Goal: Task Accomplishment & Management: Complete application form

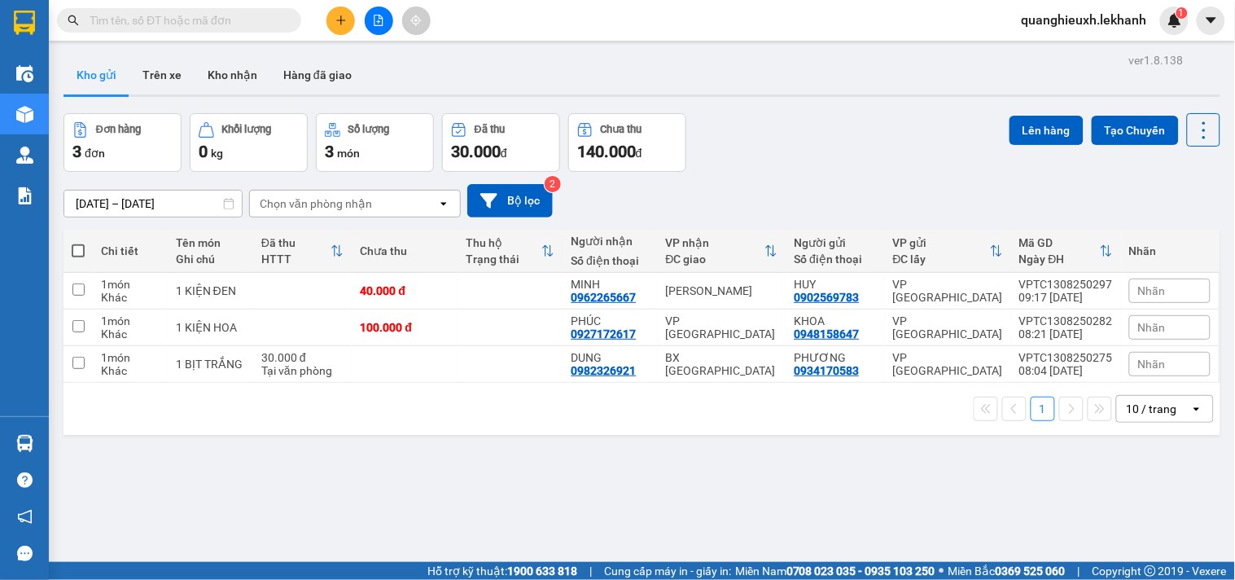
click at [335, 20] on icon "plus" at bounding box center [340, 20] width 11 height 11
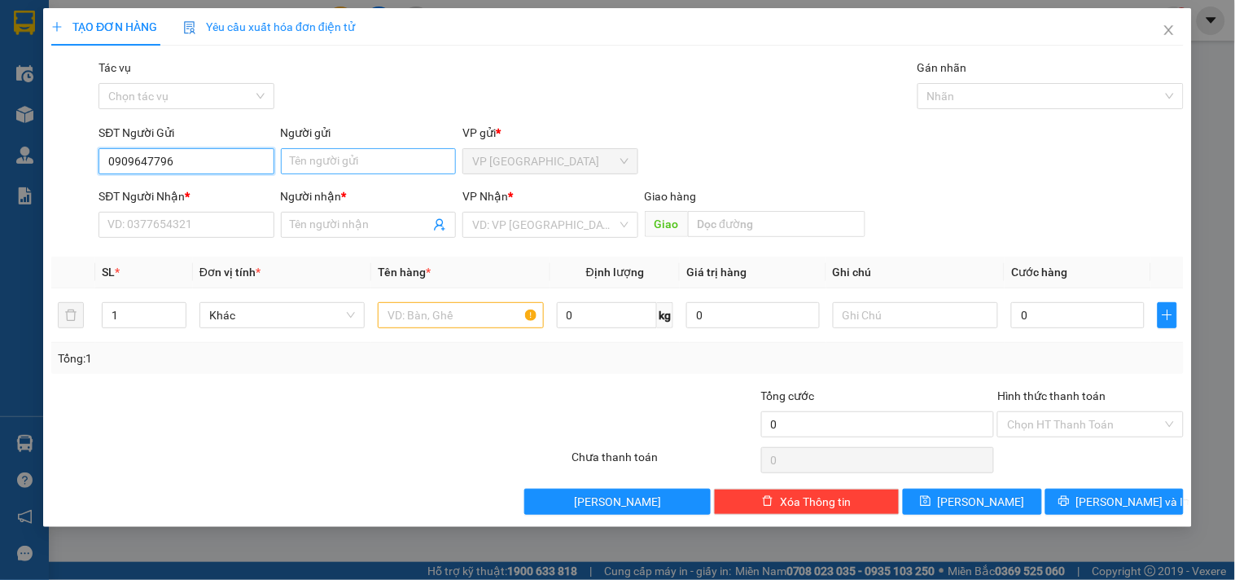
type input "0909647796"
click at [351, 152] on input "Người gửi" at bounding box center [368, 161] width 175 height 26
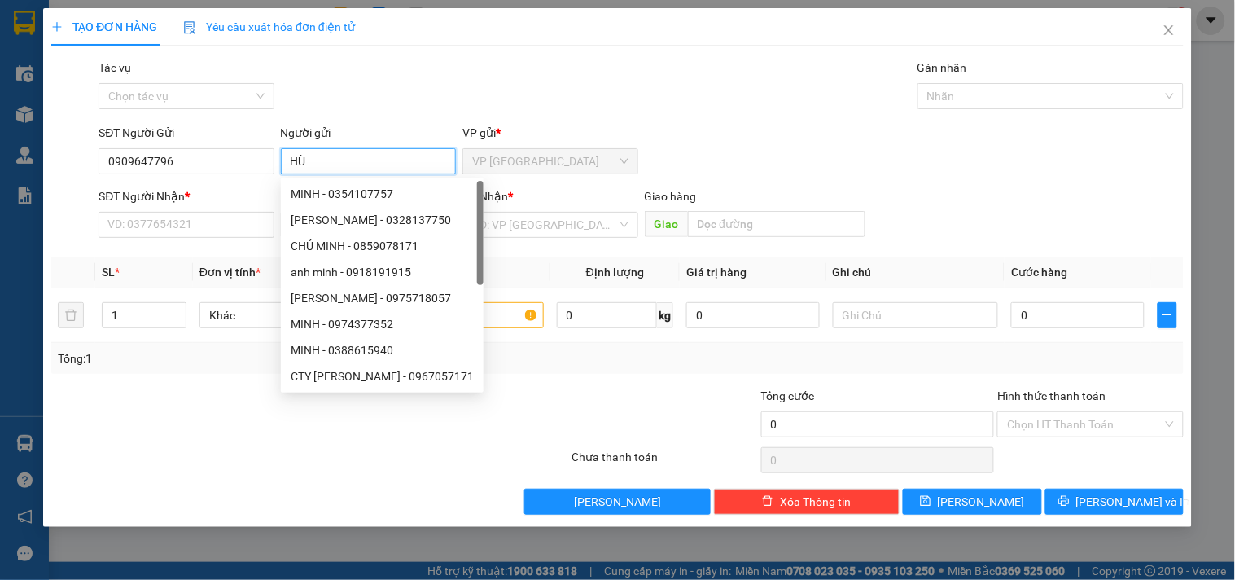
type input "H"
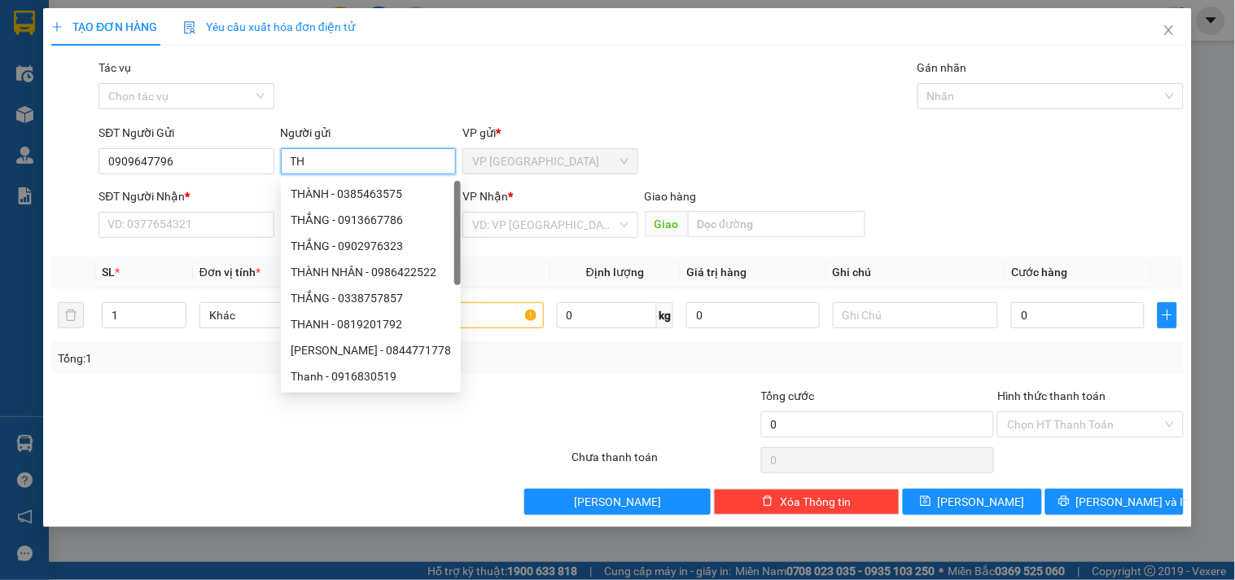
type input "T"
type input "HỒNG"
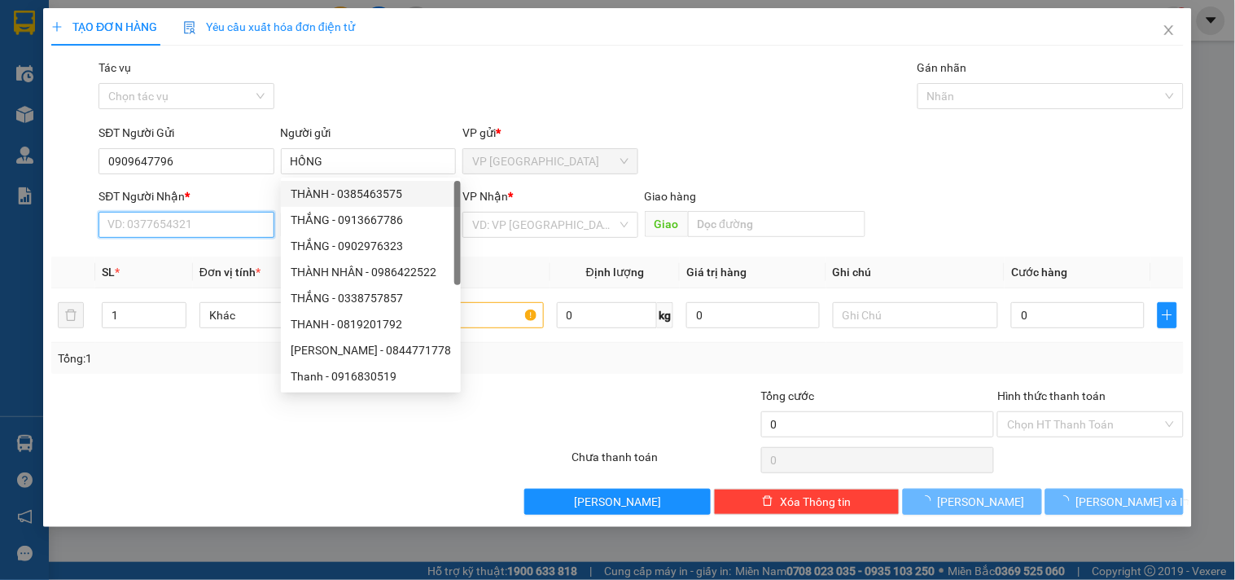
click at [187, 223] on input "SĐT Người Nhận *" at bounding box center [186, 225] width 175 height 26
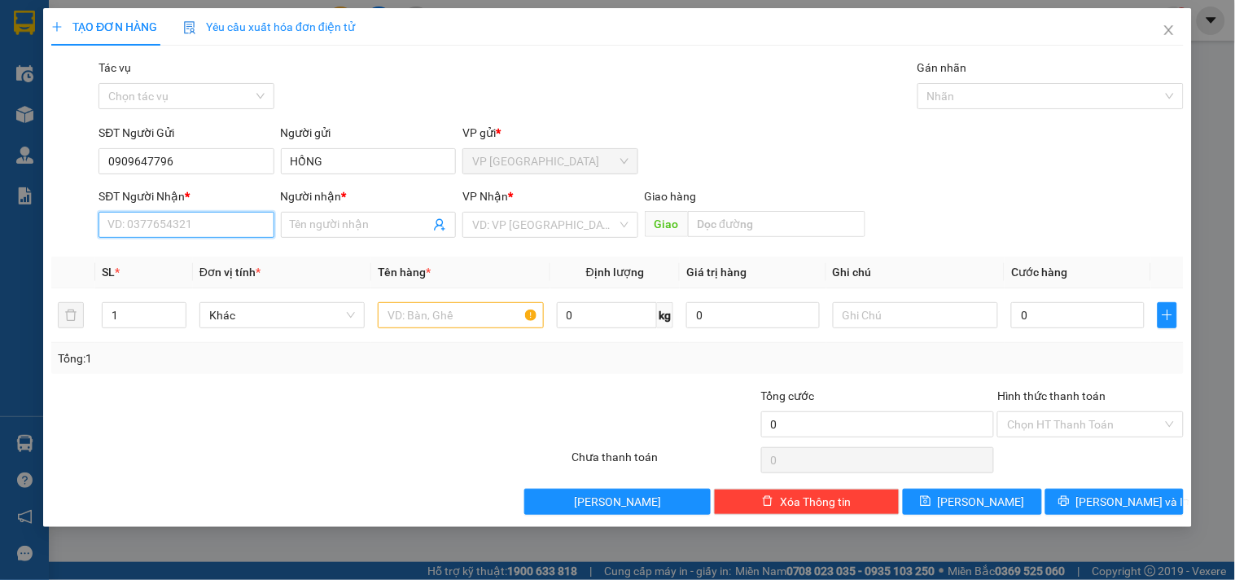
click at [188, 223] on input "SĐT Người Nhận *" at bounding box center [186, 225] width 175 height 26
type input "0349331354"
click at [213, 251] on div "0349331354 - [PERSON_NAME]" at bounding box center [188, 257] width 160 height 18
type input "THANH"
type input "80.000"
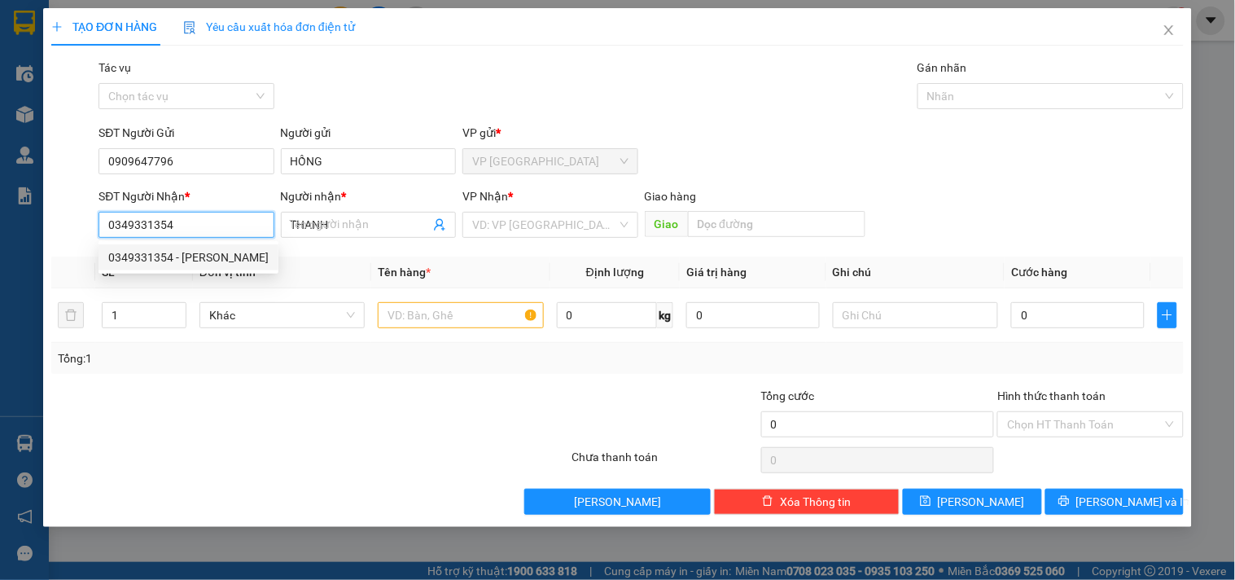
type input "80.000"
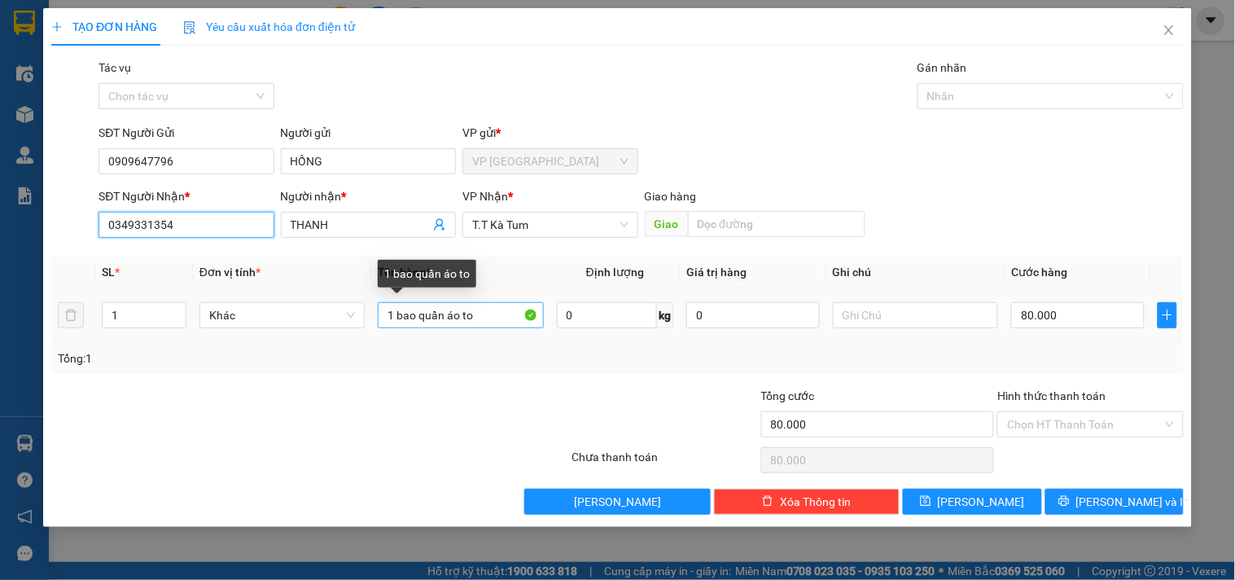
type input "0349331354"
click at [492, 308] on input "1 bao quần áo to" at bounding box center [460, 315] width 165 height 26
click at [488, 305] on input "1 bao quần áo to" at bounding box center [460, 315] width 165 height 26
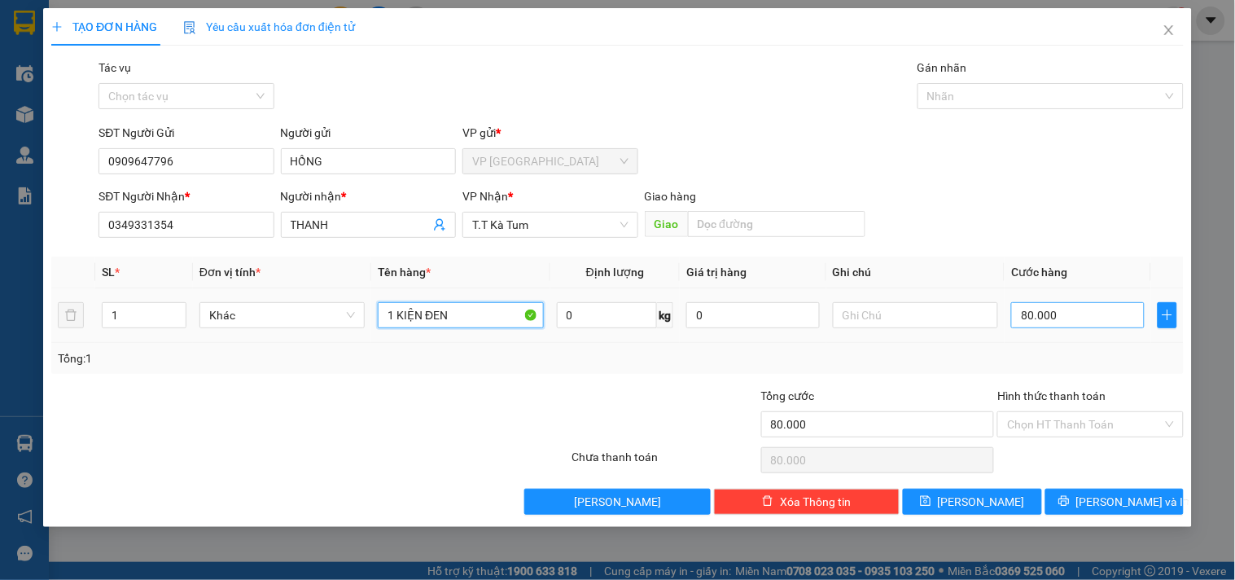
type input "1 KIỆN ĐEN"
click at [1024, 318] on input "80.000" at bounding box center [1078, 315] width 134 height 26
type input "7"
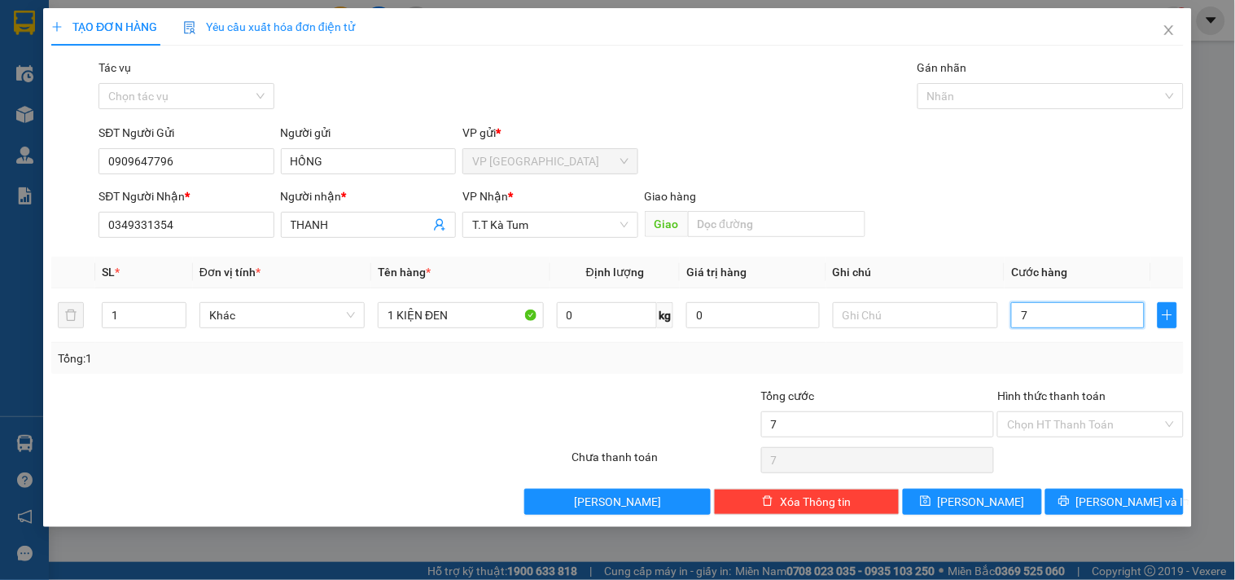
type input "70"
type input "700"
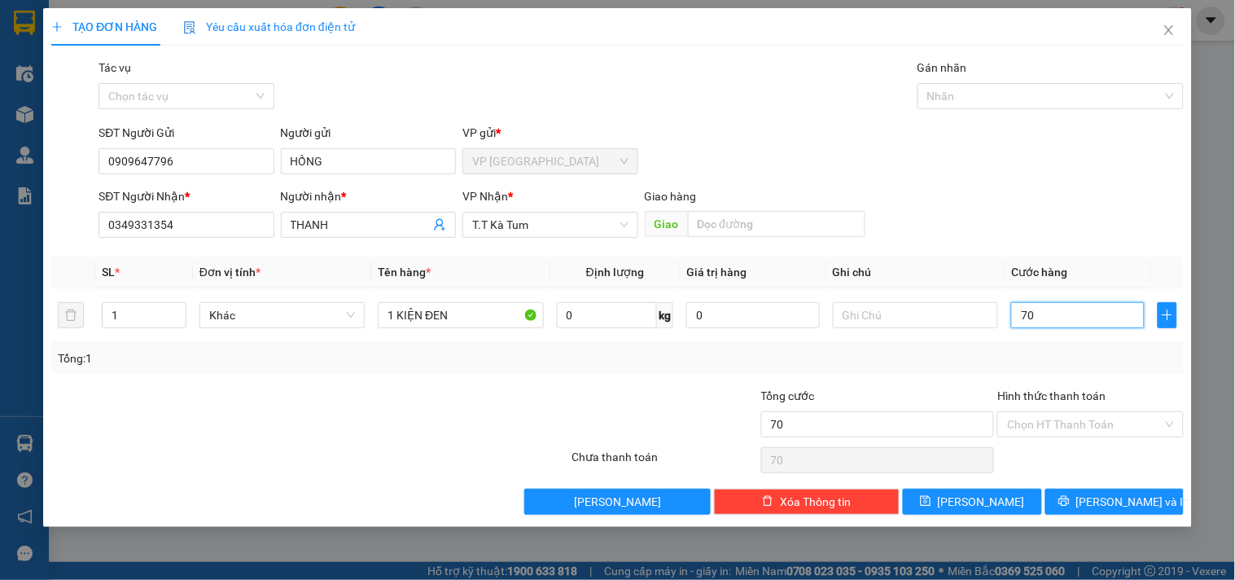
type input "700"
type input "7.000"
type input "70.000"
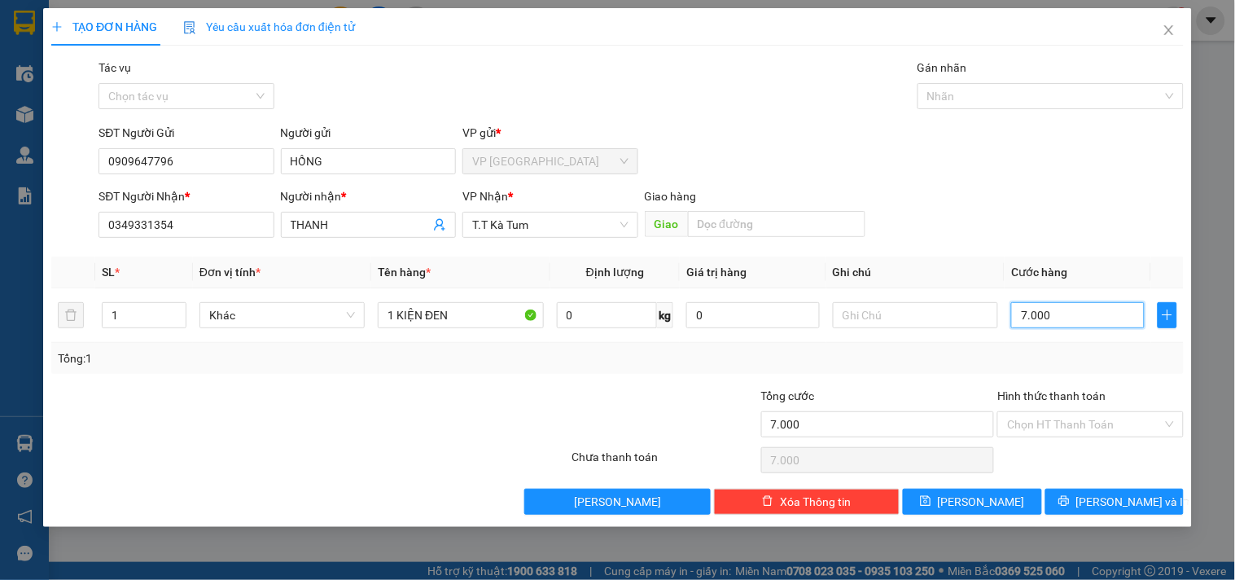
type input "70.000"
click at [964, 371] on div "Tổng: 1" at bounding box center [617, 358] width 1132 height 31
click at [213, 212] on input "0349331354" at bounding box center [186, 225] width 175 height 26
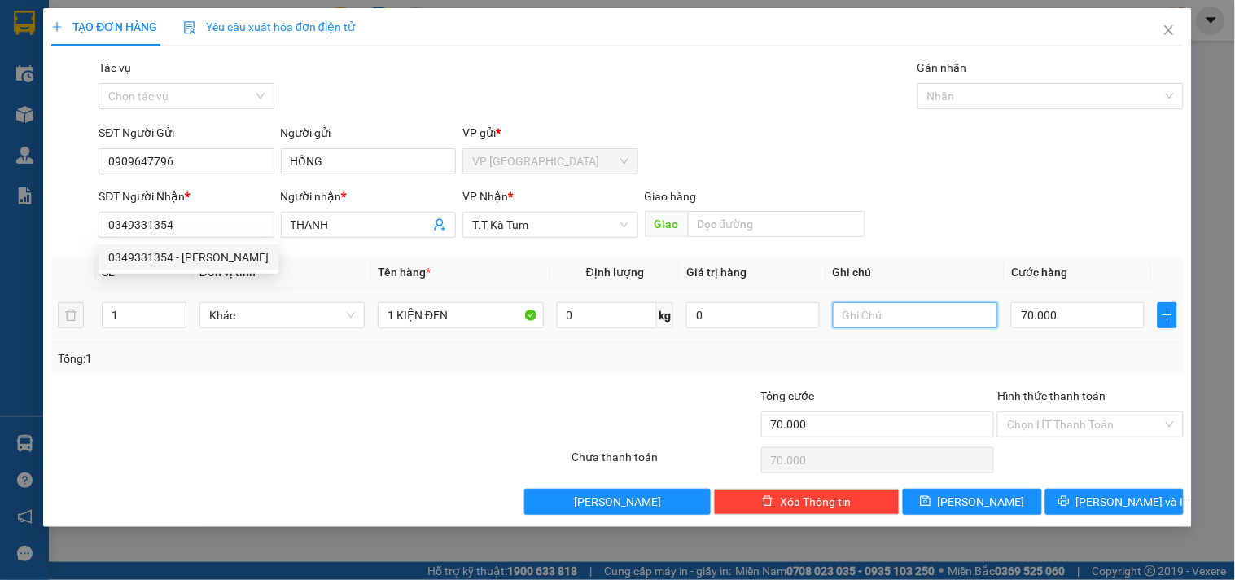
click at [901, 322] on input "text" at bounding box center [915, 315] width 165 height 26
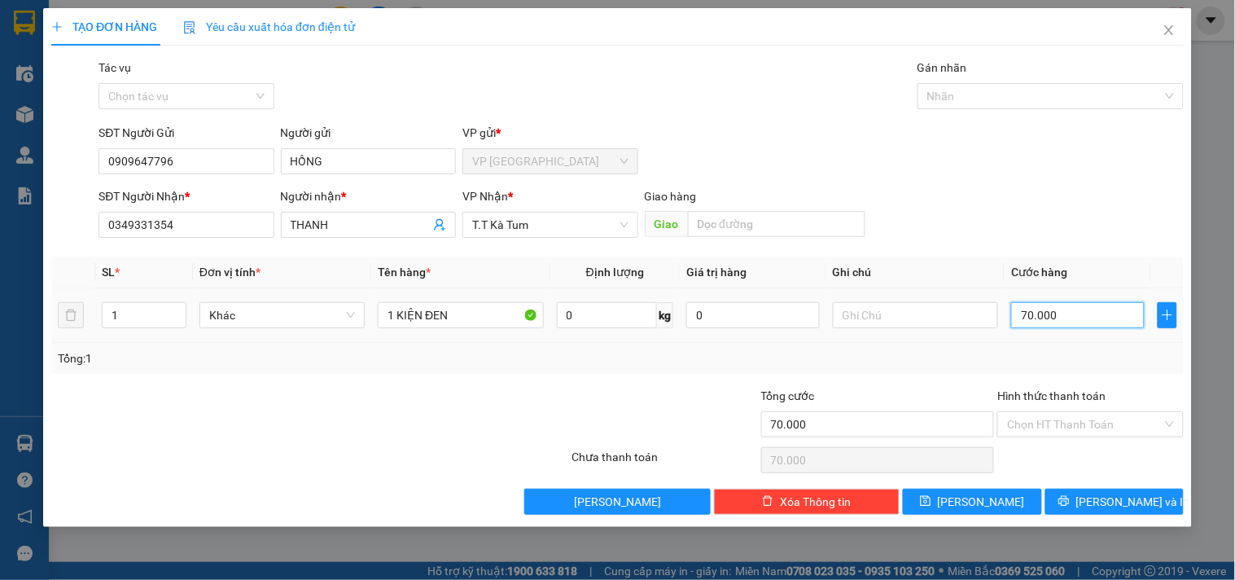
click at [1080, 319] on input "70.000" at bounding box center [1078, 315] width 134 height 26
type input "6"
type input "0"
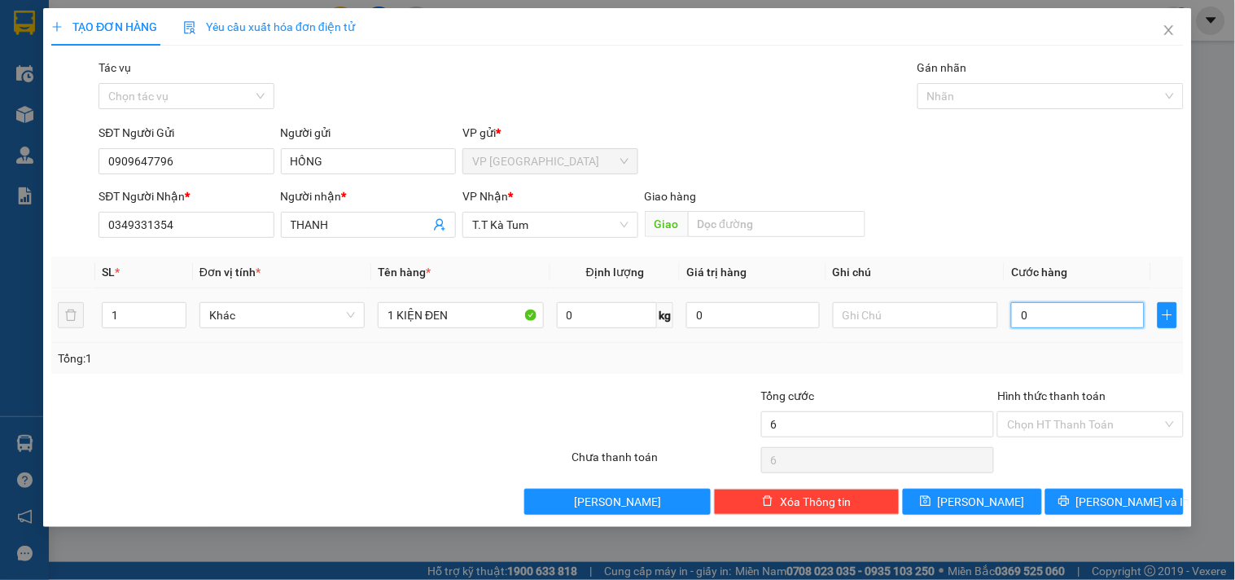
type input "0"
type input "70"
type input "700"
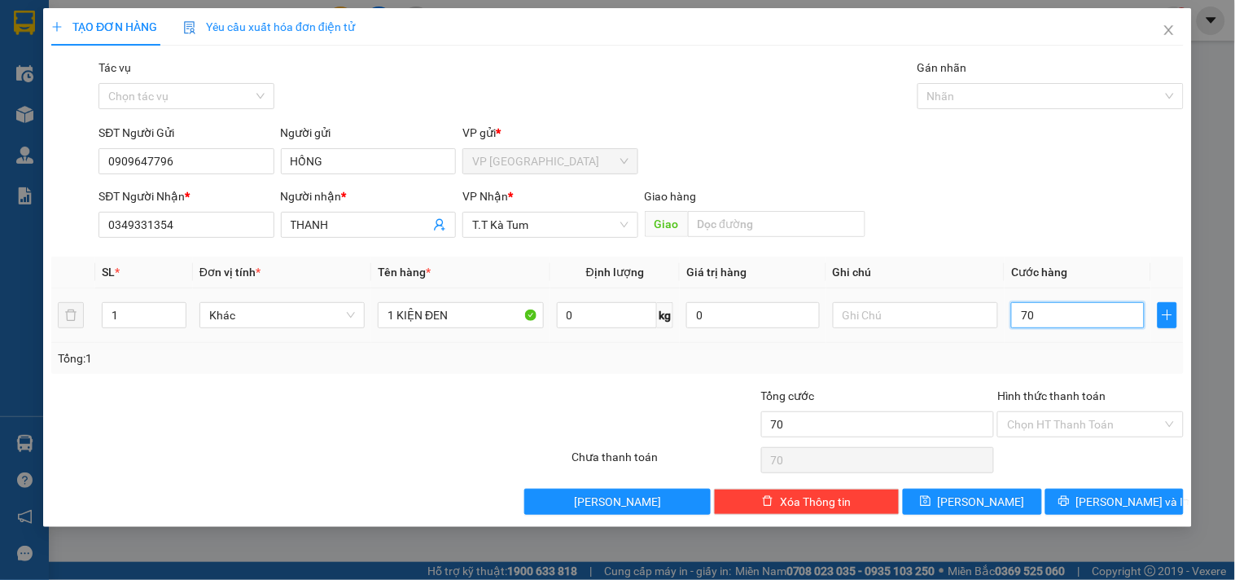
type input "700"
type input "7.000"
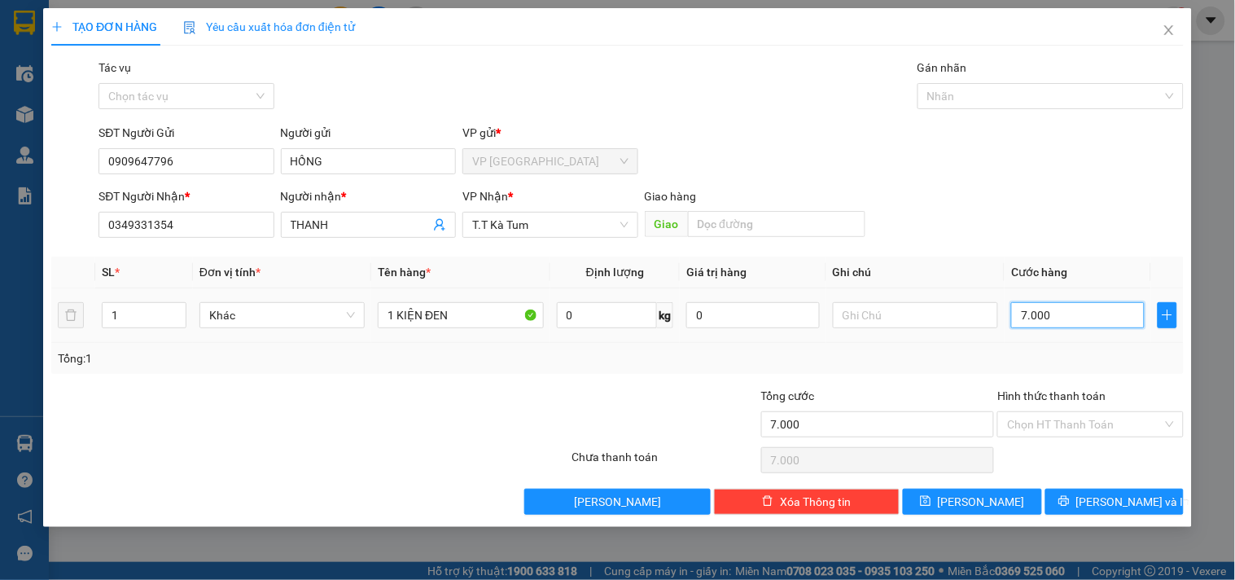
type input "70.000"
type input "0"
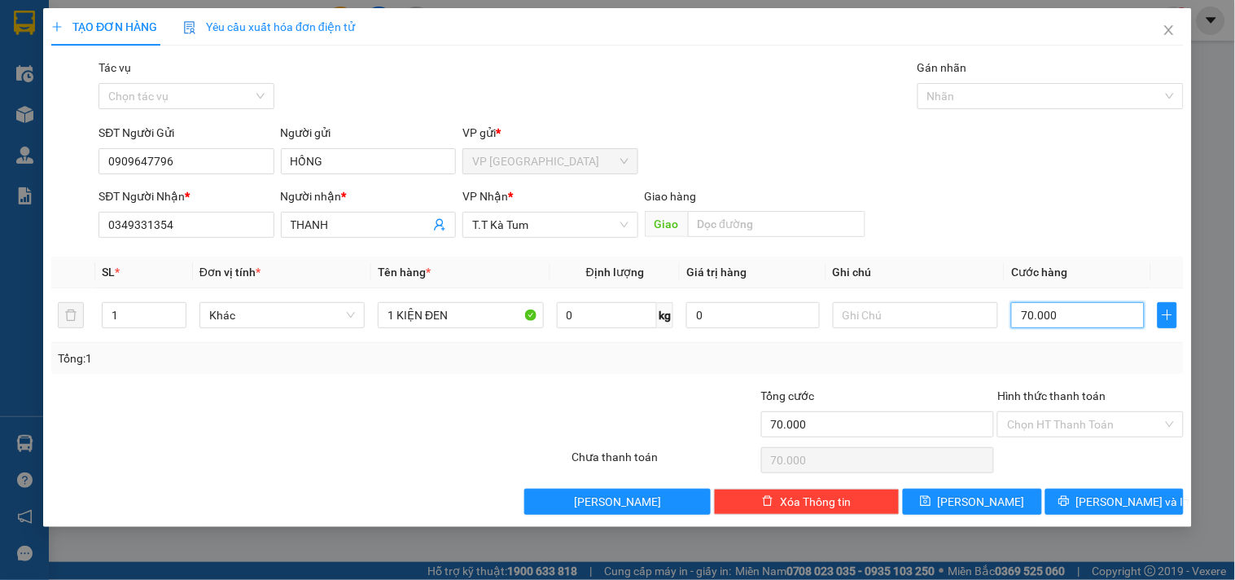
type input "0.000"
type input "60.000"
click at [1120, 500] on span "[PERSON_NAME] và In" at bounding box center [1133, 502] width 114 height 18
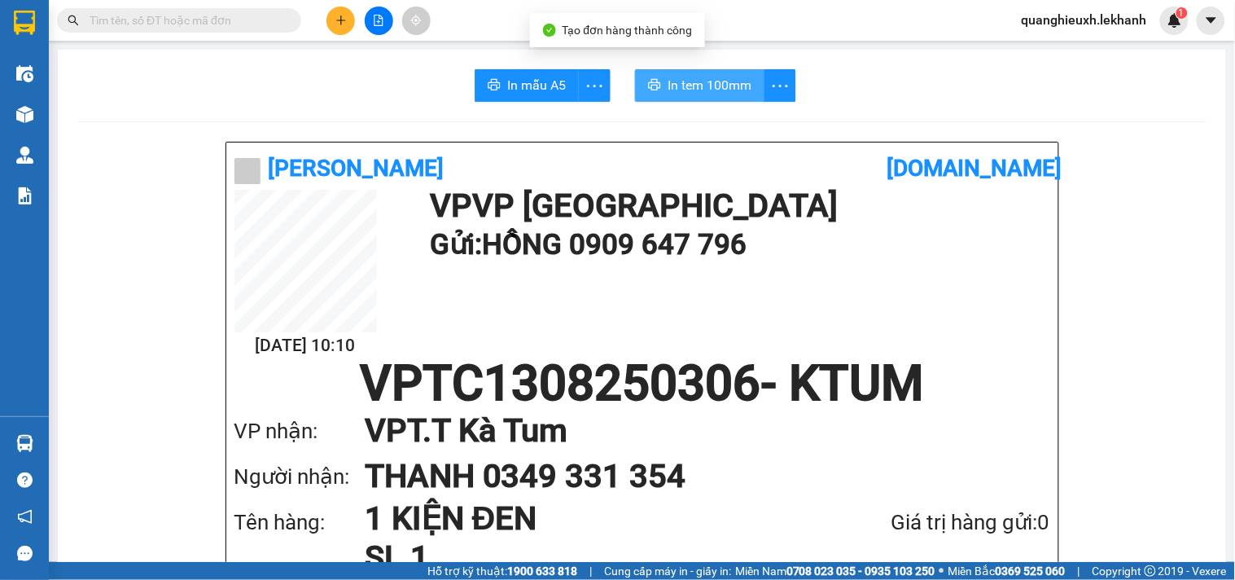
click at [729, 73] on button "In tem 100mm" at bounding box center [699, 85] width 129 height 33
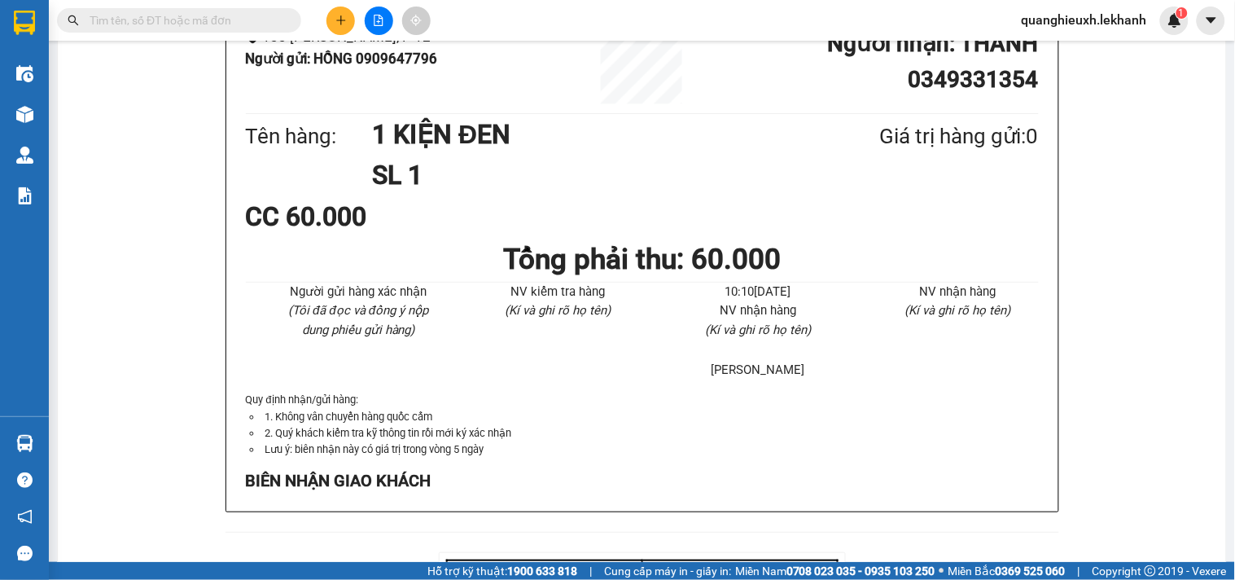
scroll to position [1311, 0]
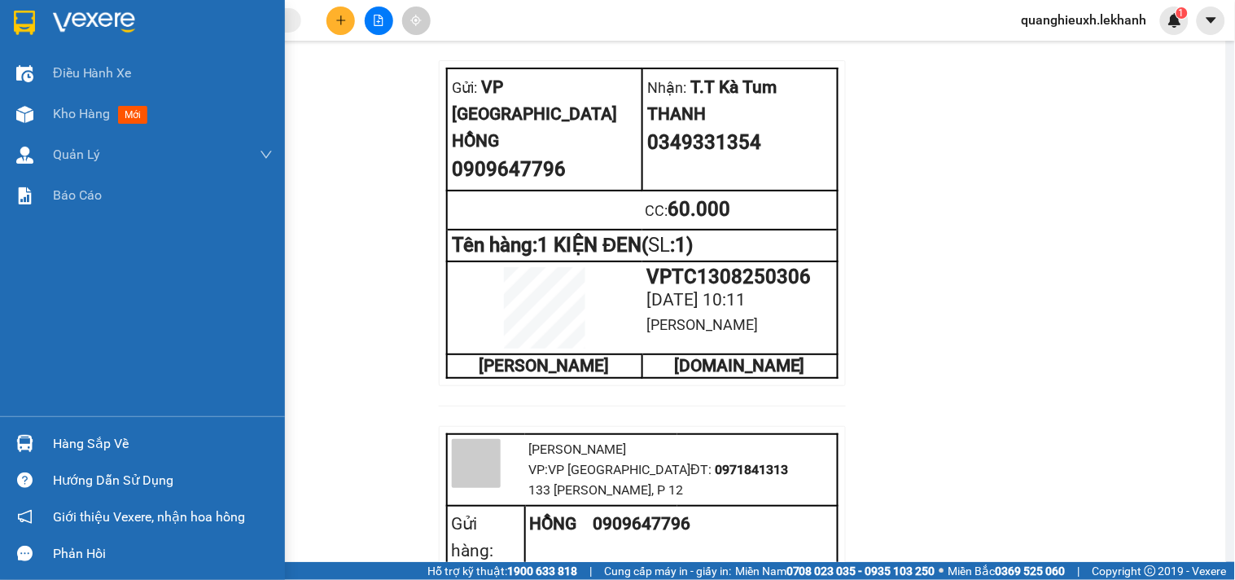
click at [44, 15] on div at bounding box center [142, 26] width 285 height 53
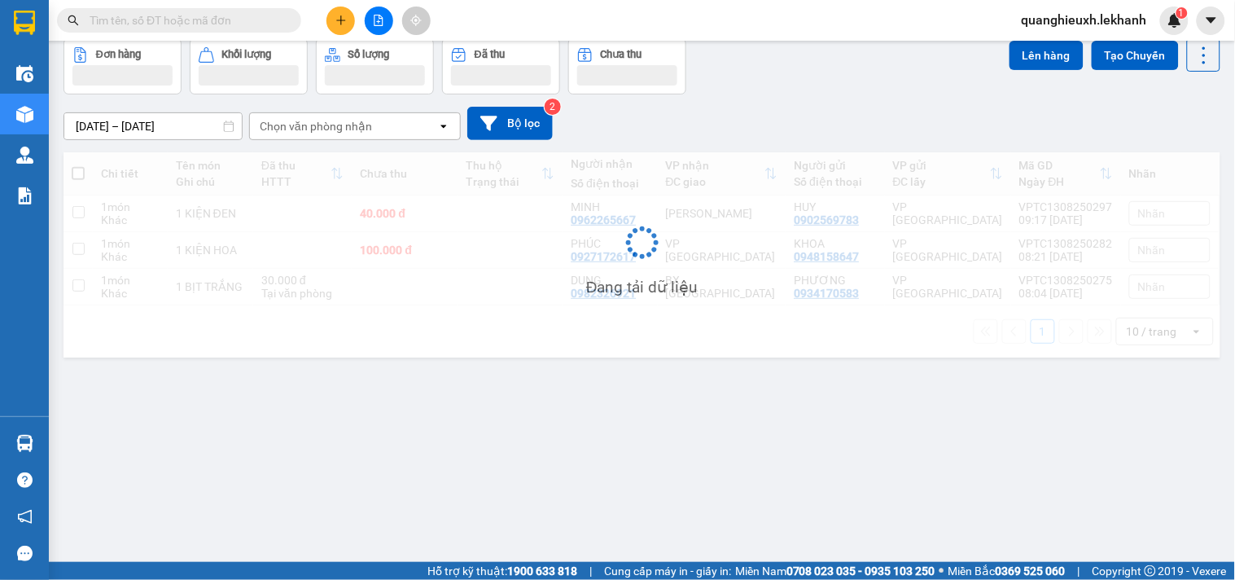
scroll to position [75, 0]
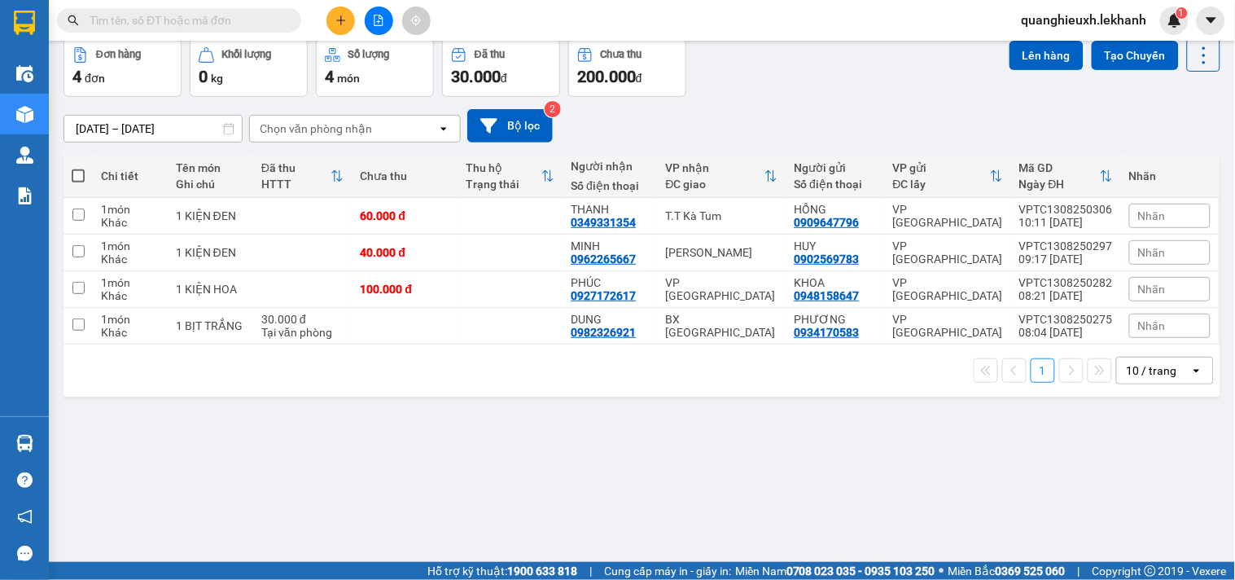
click at [344, 11] on button at bounding box center [340, 21] width 28 height 28
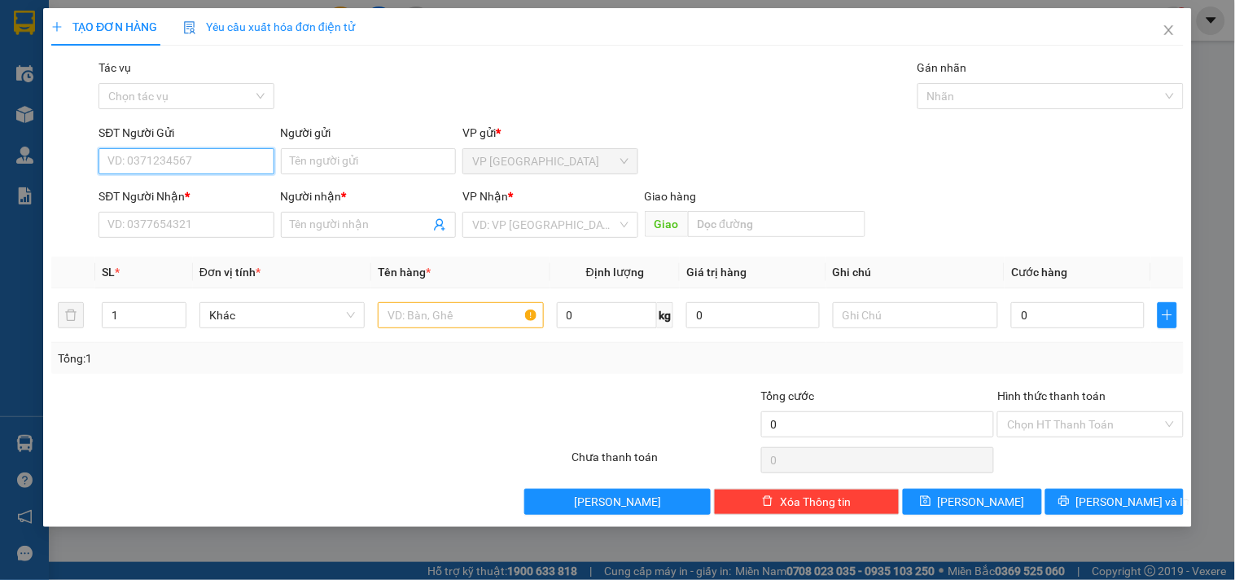
drag, startPoint x: 234, startPoint y: 168, endPoint x: 212, endPoint y: 164, distance: 23.0
click at [232, 168] on input "SĐT Người Gửi" at bounding box center [186, 161] width 175 height 26
type input "0908361422"
click at [220, 187] on div "0908361422 - CHÂU" at bounding box center [186, 194] width 156 height 18
type input "CHÂU"
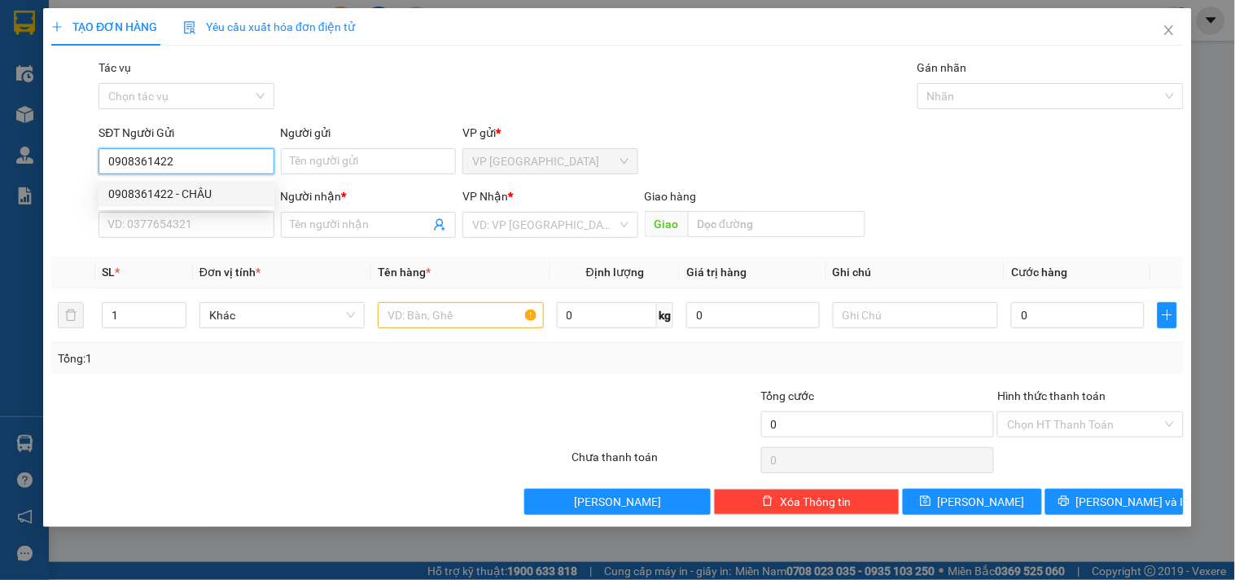
type input "0369361220"
type input "[PERSON_NAME]"
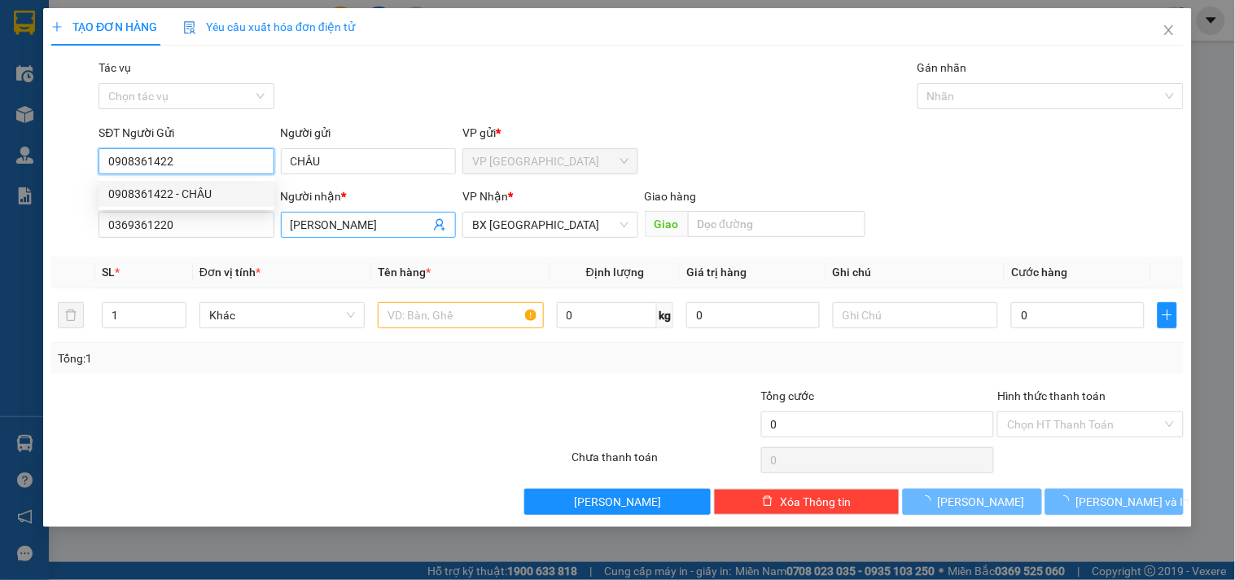
type input "30.000"
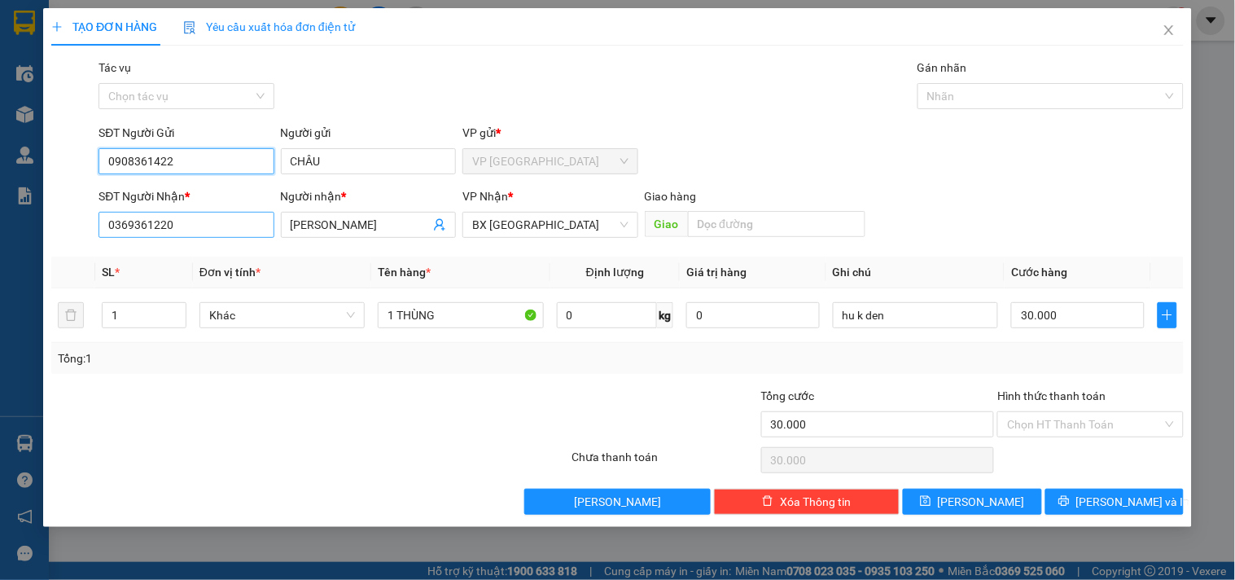
type input "0908361422"
click at [233, 221] on input "0369361220" at bounding box center [186, 225] width 175 height 26
click at [1170, 29] on icon "close" at bounding box center [1168, 30] width 9 height 10
